Goal: Communication & Community: Answer question/provide support

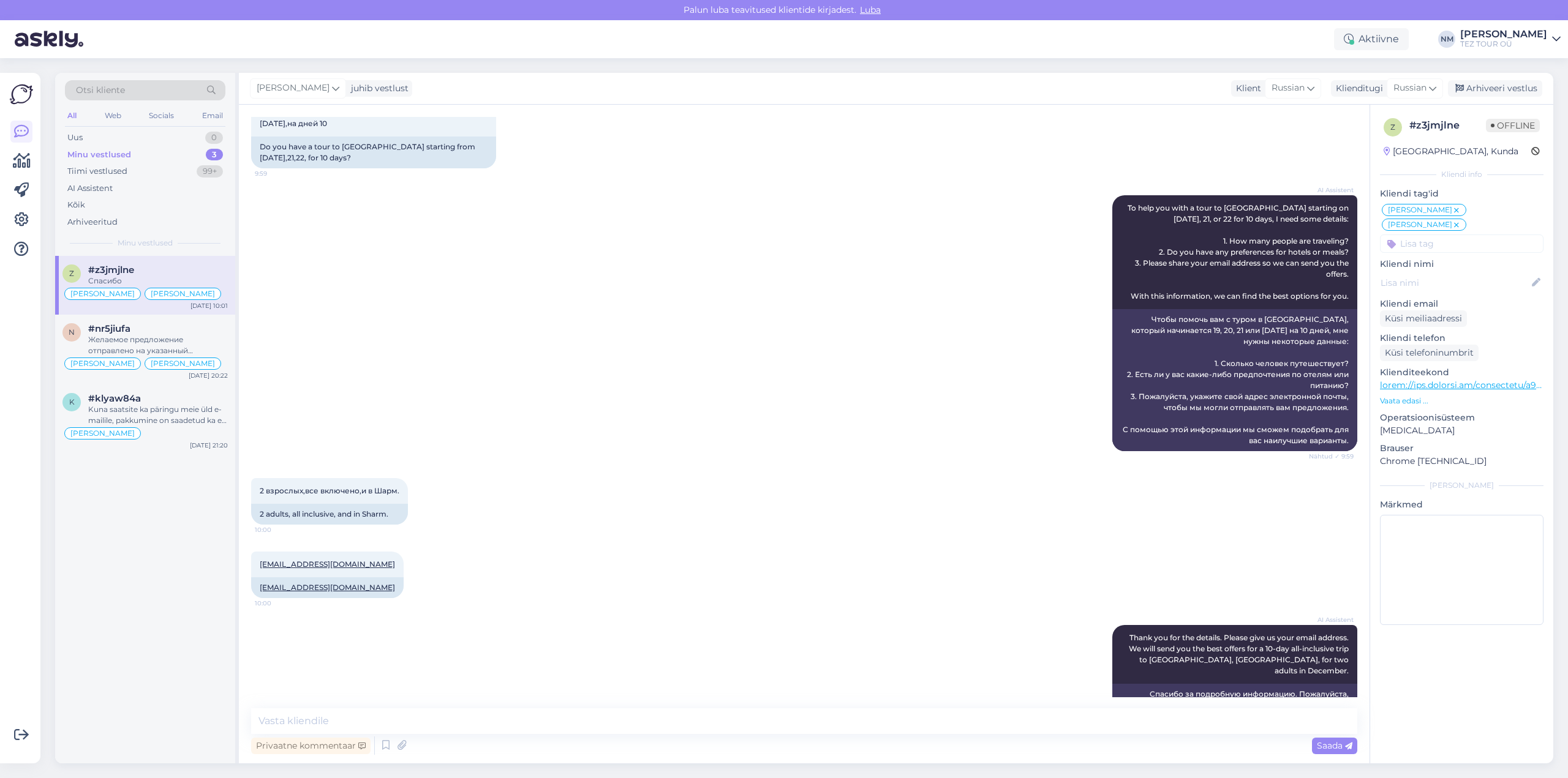
scroll to position [2450, 0]
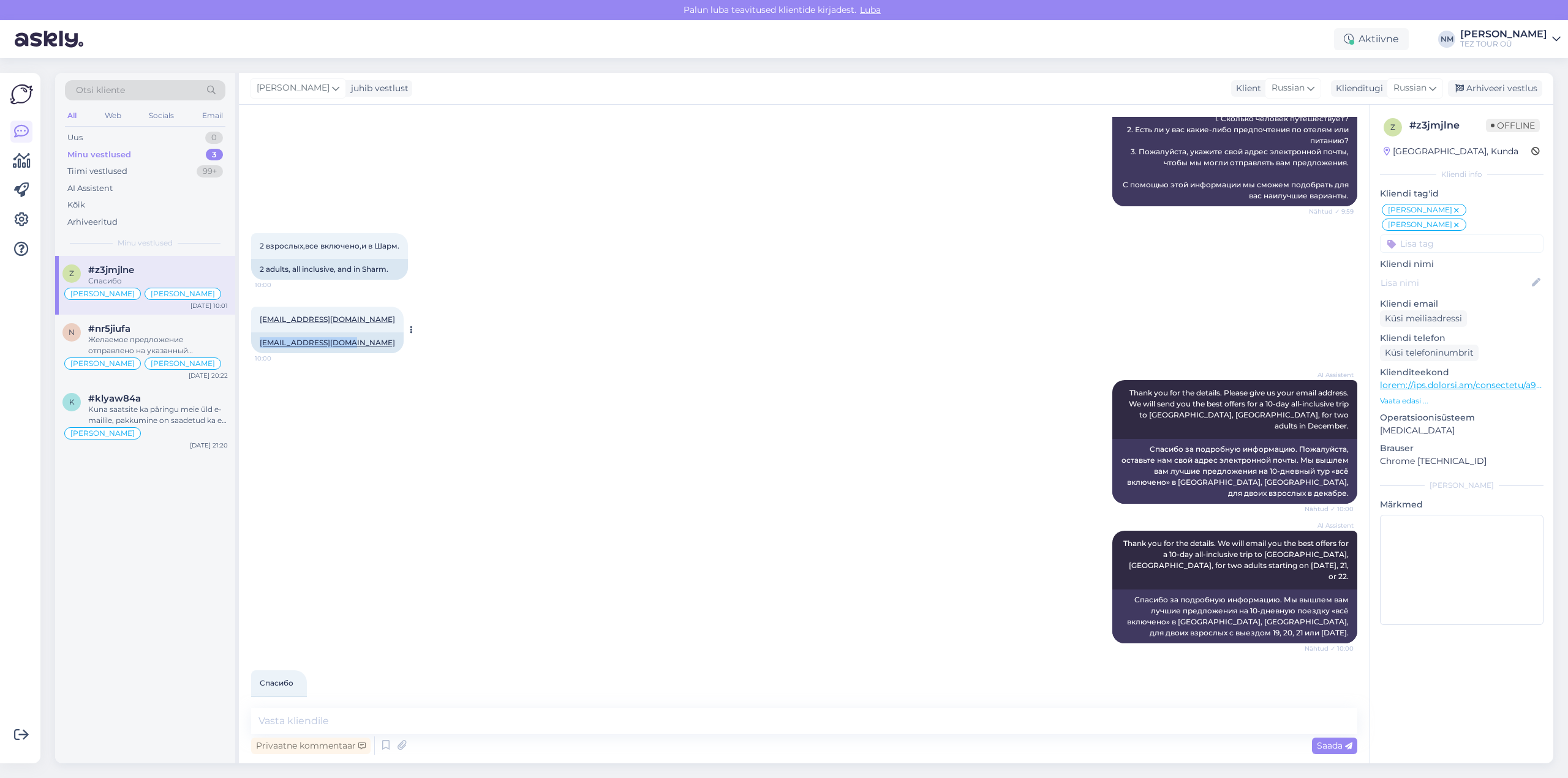
drag, startPoint x: 346, startPoint y: 333, endPoint x: 259, endPoint y: 333, distance: 87.0
click at [259, 333] on div "[EMAIL_ADDRESS][DOMAIN_NAME]" at bounding box center [327, 343] width 152 height 21
copy link "[EMAIL_ADDRESS][DOMAIN_NAME]"
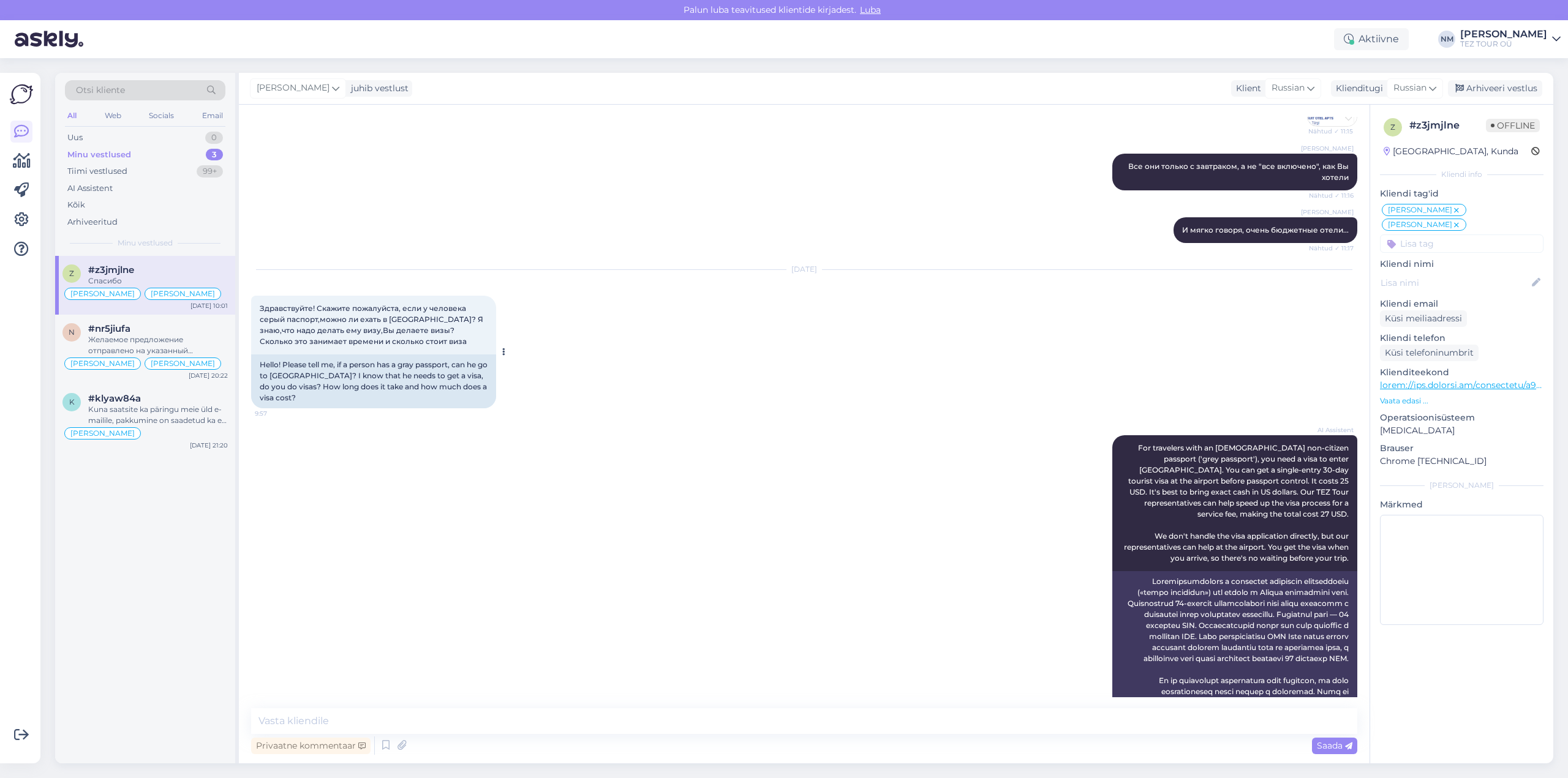
scroll to position [1533, 0]
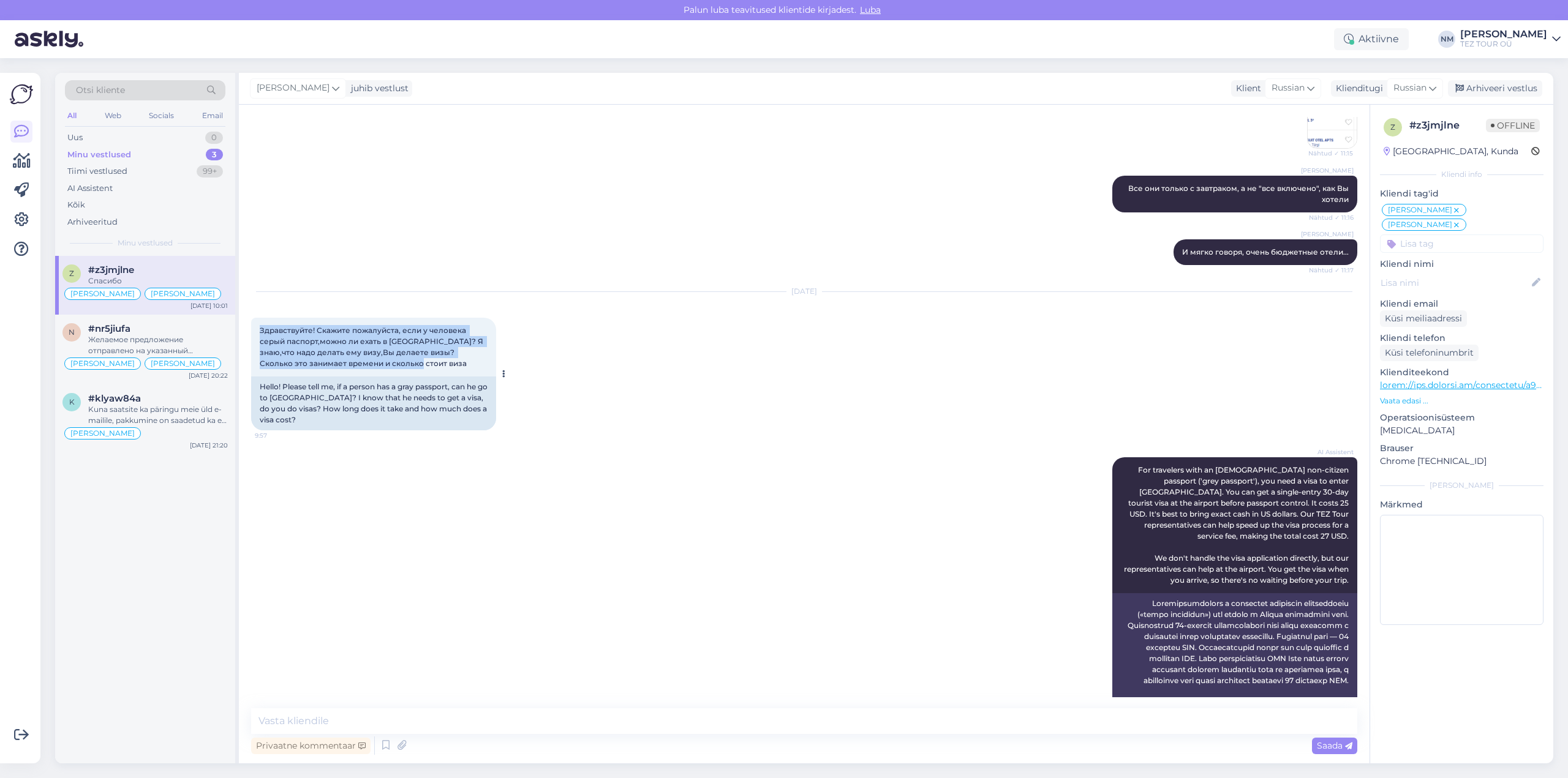
drag, startPoint x: 387, startPoint y: 353, endPoint x: 257, endPoint y: 322, distance: 133.6
click at [257, 322] on div "Здравствуйте! Скажите пожалуйста, если у человека серый паспорт,можно ли ехать …" at bounding box center [373, 347] width 245 height 59
copy span "Здравствуйте! Скажите пожалуйста, если у человека серый паспорт,можно ли ехать …"
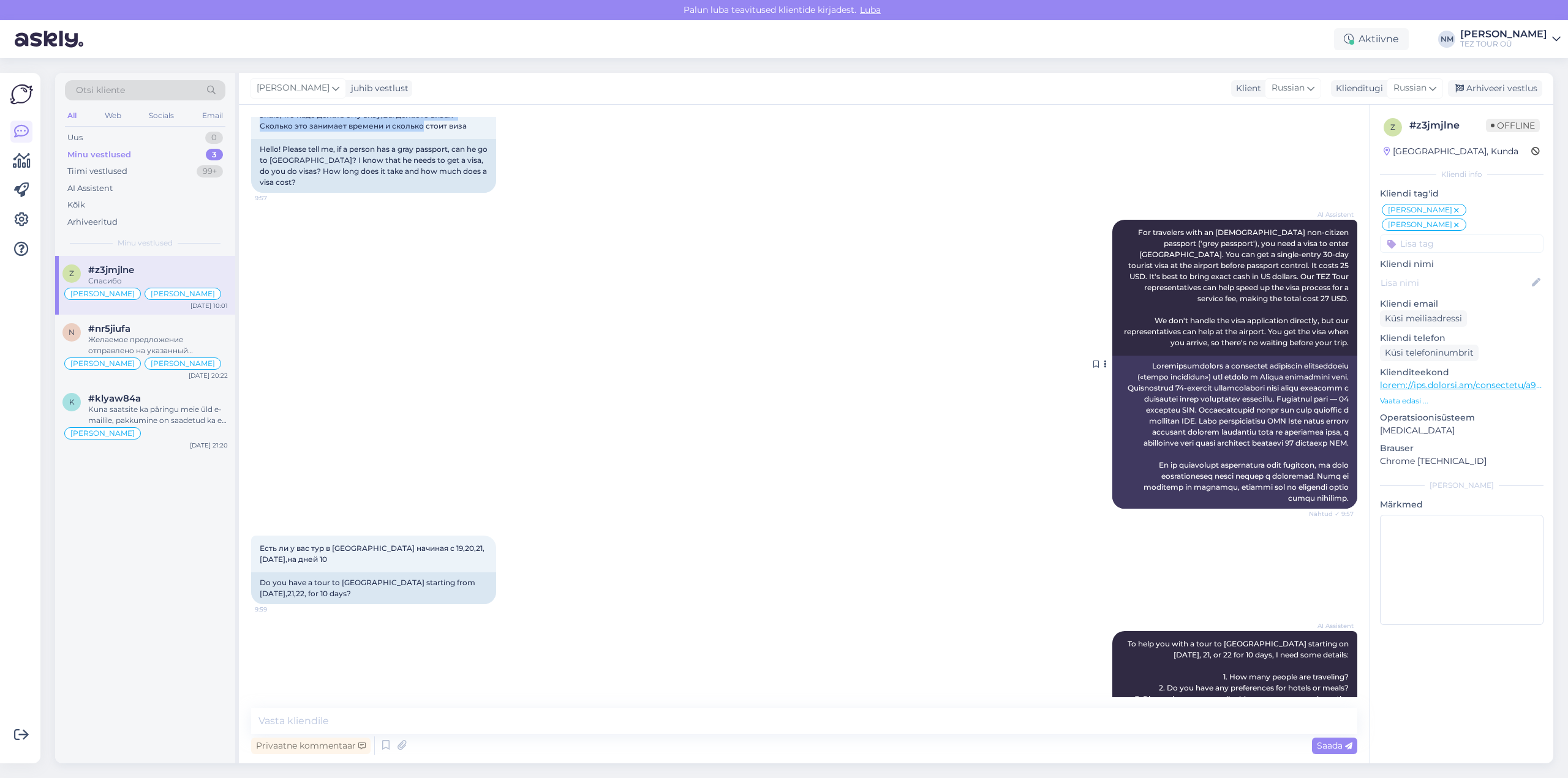
scroll to position [1778, 0]
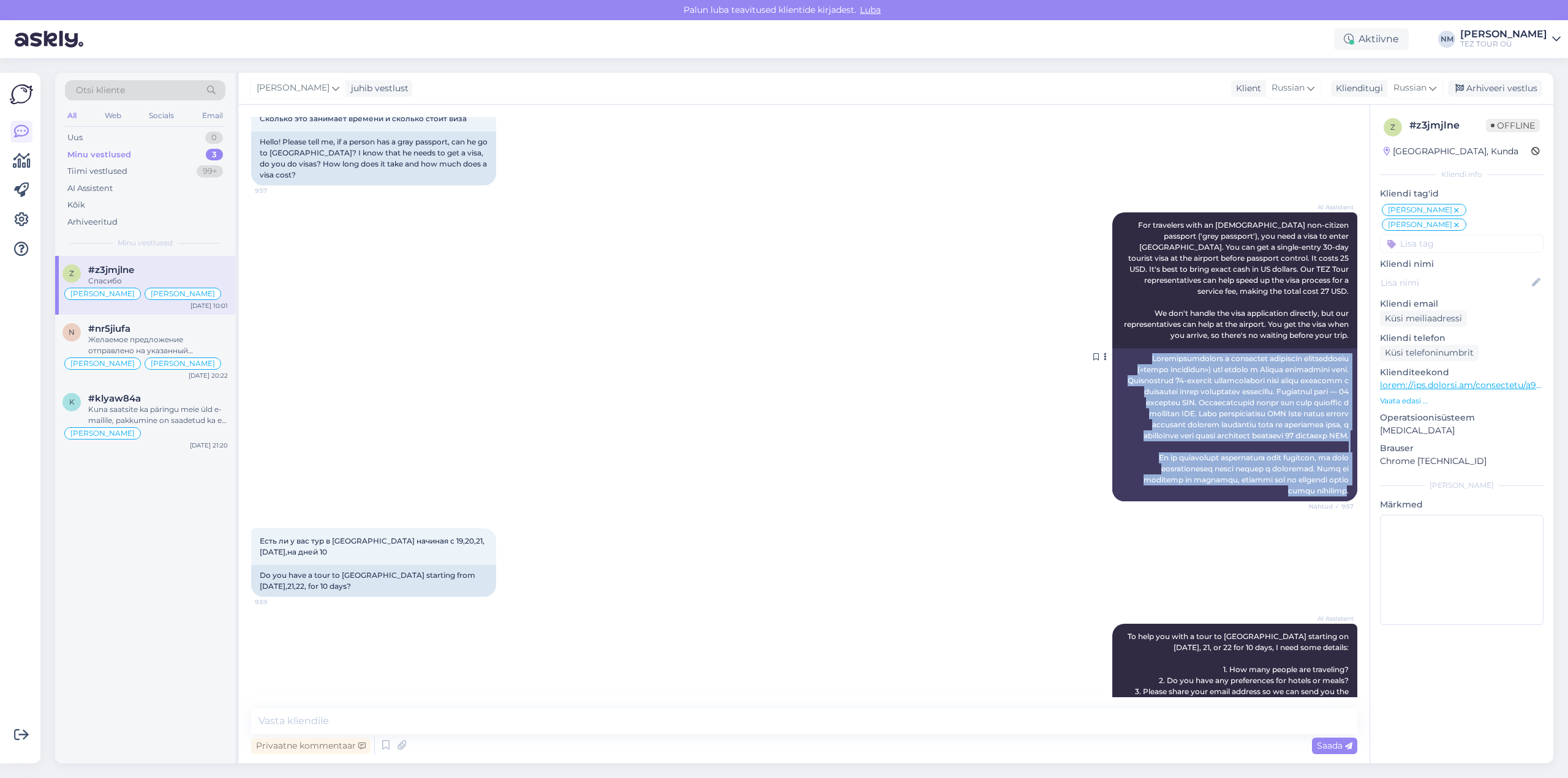
drag, startPoint x: 1168, startPoint y: 323, endPoint x: 1338, endPoint y: 480, distance: 231.4
click at [1338, 480] on div at bounding box center [1234, 424] width 245 height 153
copy div "Loremipsumdolors a consectet adipiscin elitseddoeiu («tempo incididun») utl etd…"
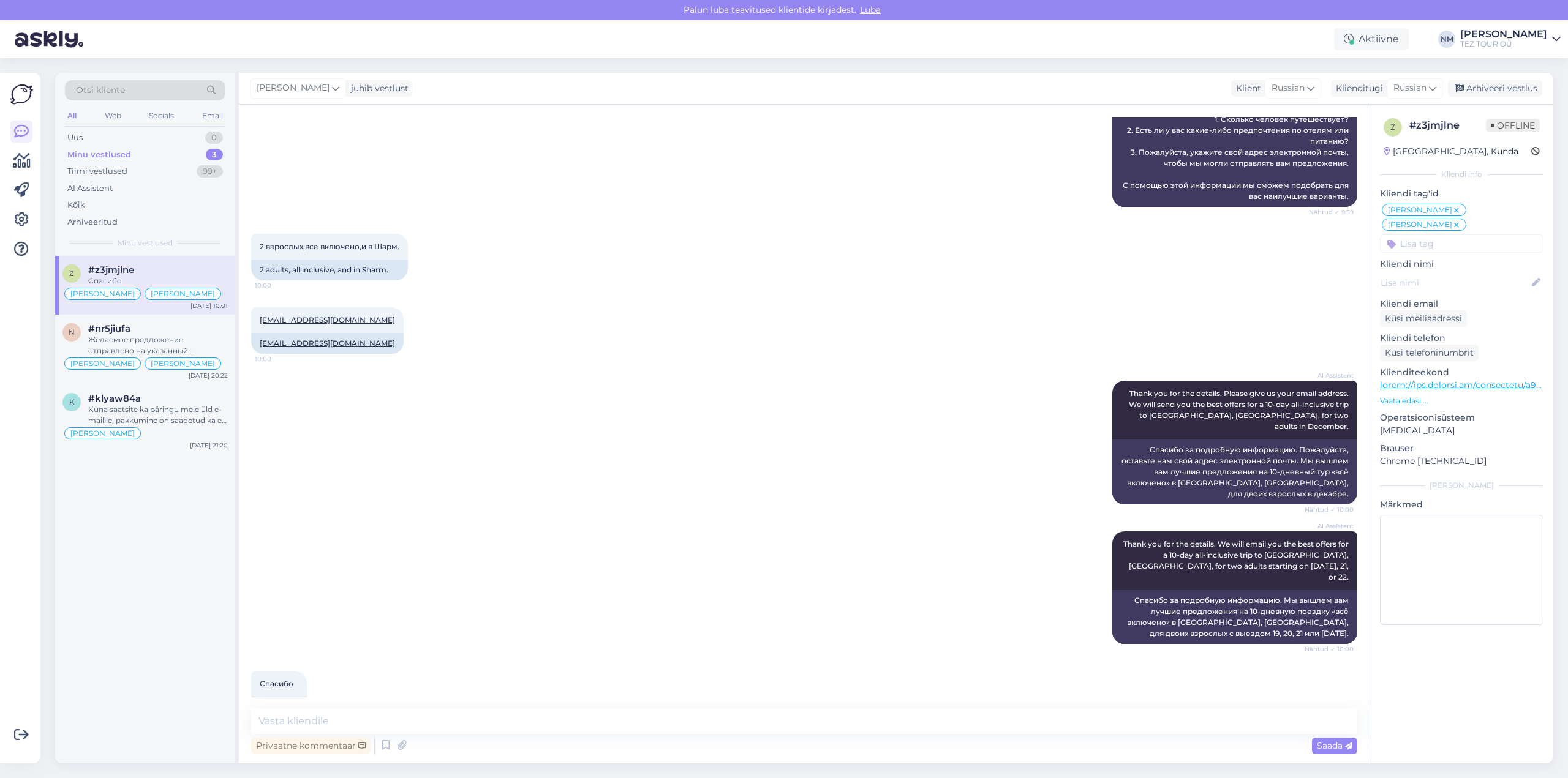
scroll to position [2450, 0]
drag, startPoint x: 143, startPoint y: 270, endPoint x: 88, endPoint y: 268, distance: 55.0
click at [88, 268] on div "z #z3jmjlne Спасибо" at bounding box center [145, 276] width 165 height 22
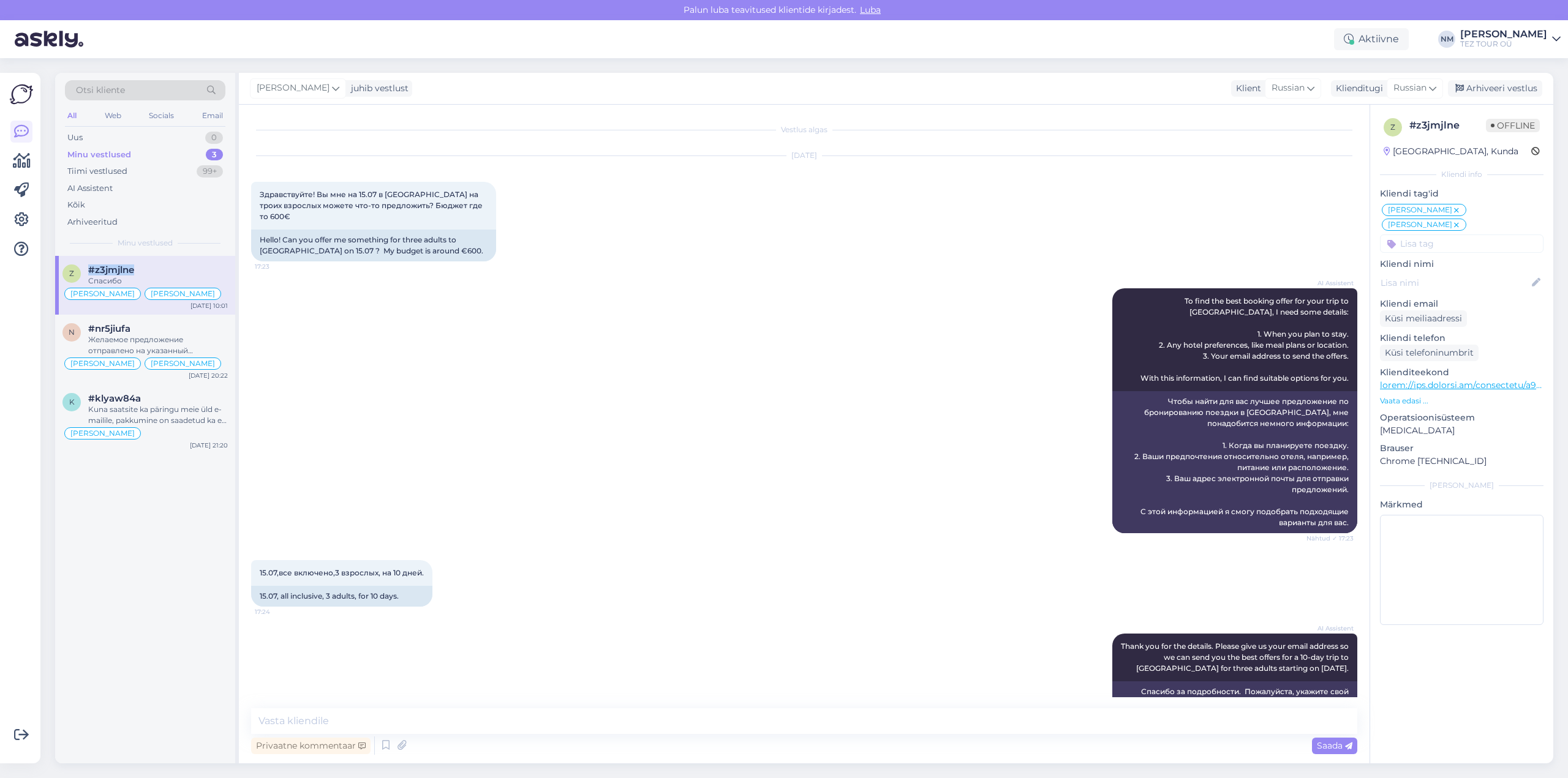
copy span "#z3jmjlne"
click at [338, 722] on textarea at bounding box center [804, 721] width 1106 height 26
drag, startPoint x: 345, startPoint y: 708, endPoint x: 342, endPoint y: 723, distance: 15.3
click at [342, 723] on textarea at bounding box center [804, 721] width 1106 height 26
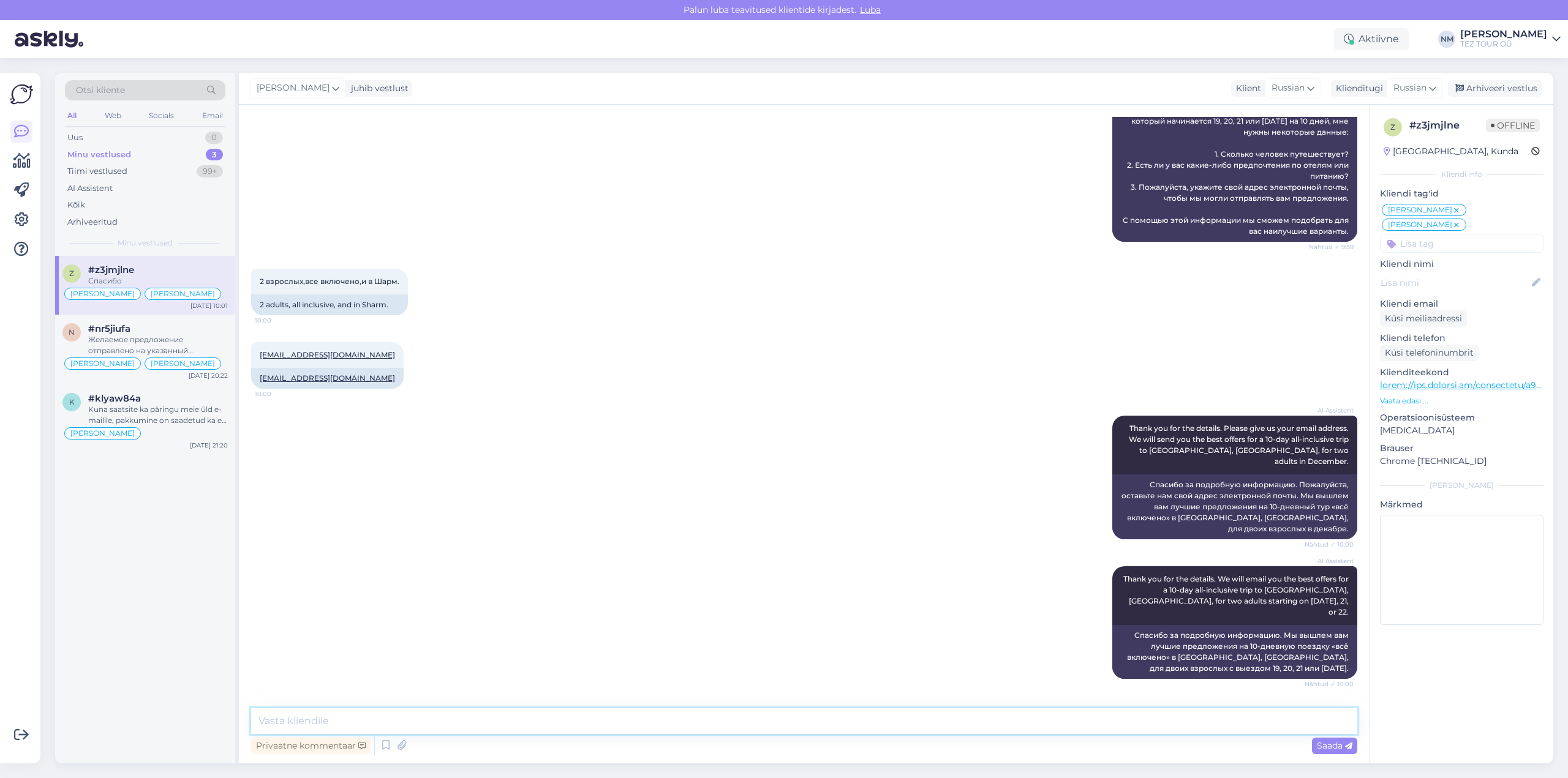
scroll to position [2450, 0]
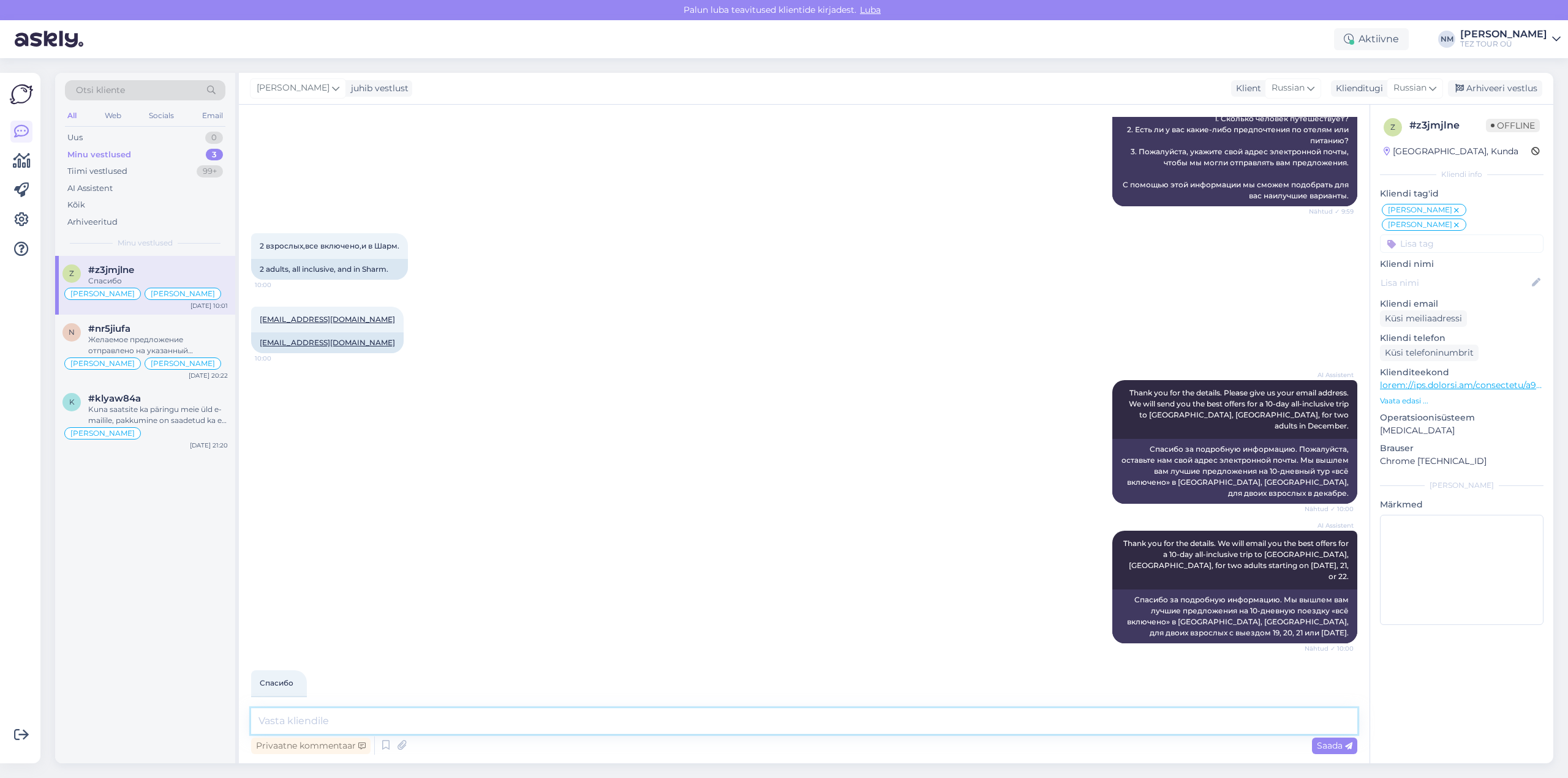
click at [292, 715] on textarea at bounding box center [804, 721] width 1106 height 26
type textarea "Добрый день! Благоларим Вас за новое обращение"
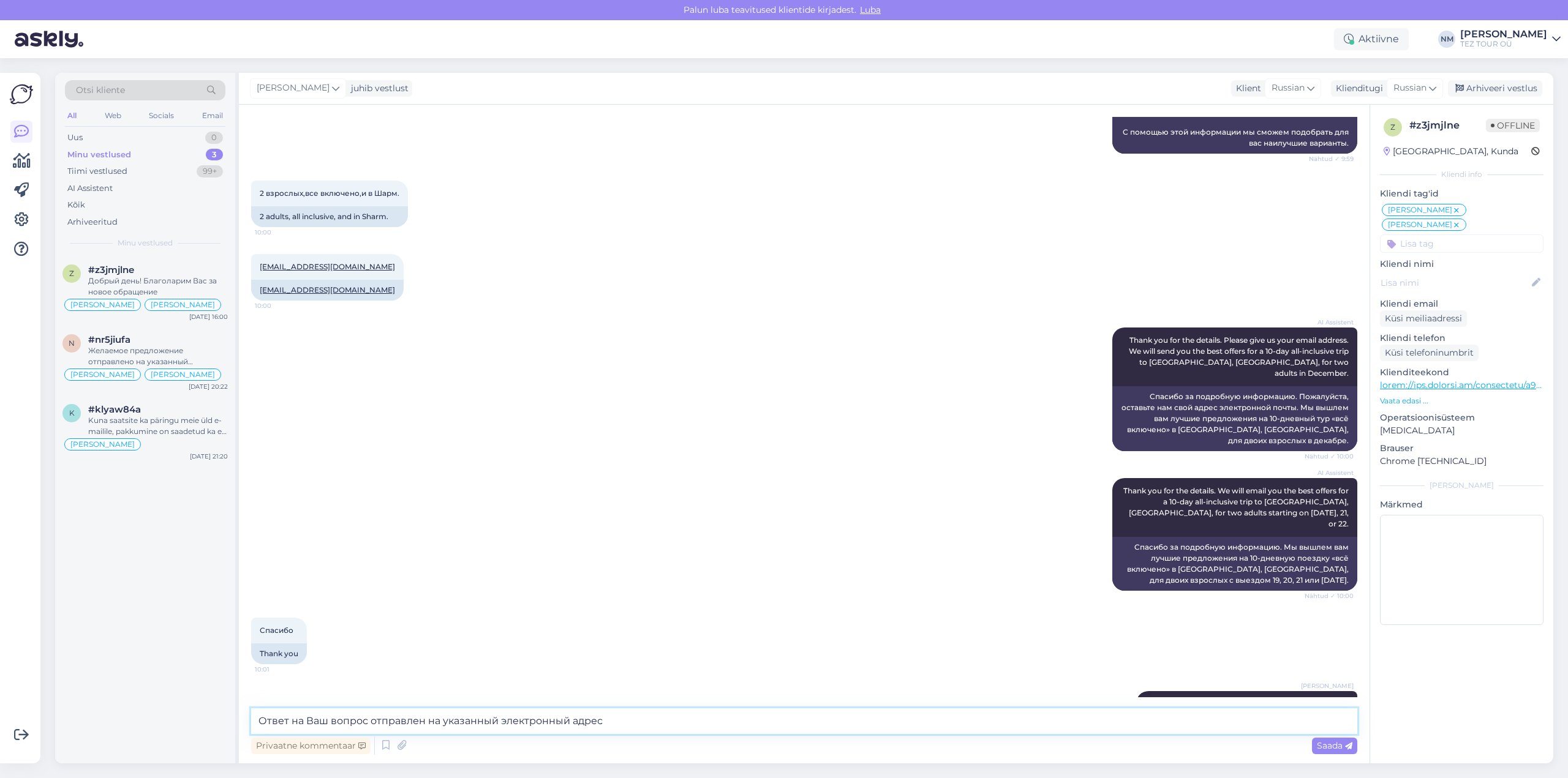
type textarea "Ответ на Ваш вопрос отправлен на указанный электронный адрес."
